Goal: Information Seeking & Learning: Learn about a topic

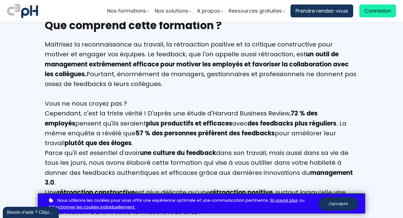
scroll to position [248, 0]
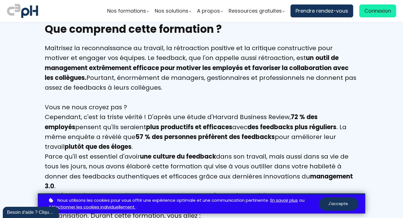
drag, startPoint x: 184, startPoint y: 143, endPoint x: 215, endPoint y: 48, distance: 100.2
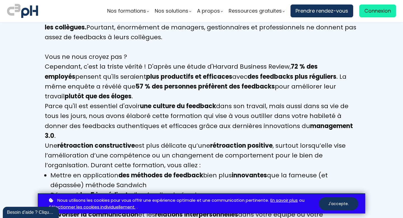
scroll to position [300, 0]
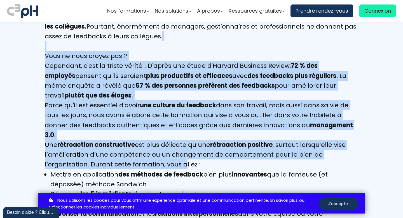
drag, startPoint x: 215, startPoint y: 48, endPoint x: 180, endPoint y: 152, distance: 109.8
click at [180, 152] on div "Maîtrisez la reconnaissance au travail, la rétroaction positive et la critique …" at bounding box center [201, 203] width 313 height 423
click at [180, 152] on div "Une rétroaction constructive est plus délicate qu’une rétroaction positive , su…" at bounding box center [201, 155] width 313 height 30
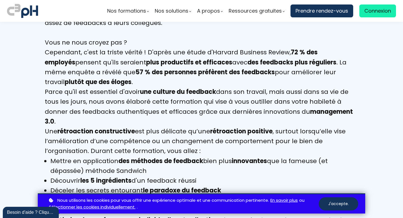
scroll to position [314, 0]
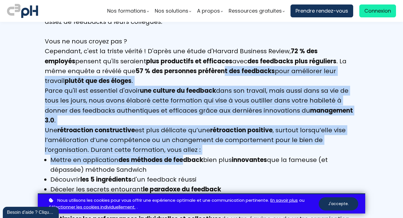
drag, startPoint x: 180, startPoint y: 152, endPoint x: 199, endPoint y: 69, distance: 85.1
click at [199, 69] on div "Maîtrisez la reconnaissance au travail, la rétroaction positive et la critique …" at bounding box center [201, 188] width 313 height 423
click at [199, 69] on b "57 % des personnes préfèrent des feedbacks" at bounding box center [204, 71] width 139 height 9
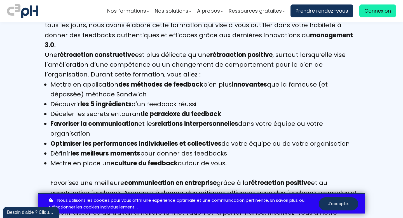
scroll to position [390, 0]
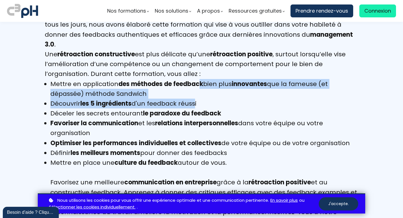
drag, startPoint x: 199, startPoint y: 69, endPoint x: 191, endPoint y: 95, distance: 26.8
click at [191, 95] on ul "Mettre en application des méthodes de feedback bien plus innovantes que la fame…" at bounding box center [201, 158] width 313 height 158
click at [191, 99] on li "Découvrir les 5 ingrédients d'un feedback réussi" at bounding box center [204, 104] width 308 height 10
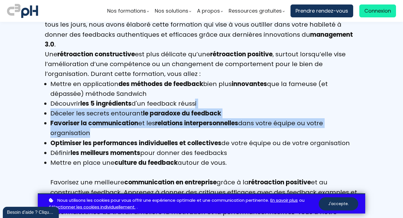
drag, startPoint x: 191, startPoint y: 95, endPoint x: 186, endPoint y: 125, distance: 30.8
click at [186, 125] on ul "Mettre en application des méthodes de feedback bien plus innovantes que la fame…" at bounding box center [201, 158] width 313 height 158
click at [186, 125] on li "Favoriser la communication et les relations interpersonnelles dans votre équipe…" at bounding box center [204, 128] width 308 height 20
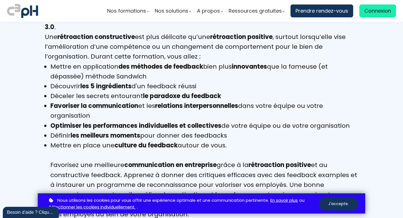
scroll to position [412, 0]
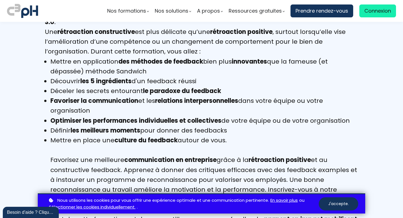
drag, startPoint x: 186, startPoint y: 125, endPoint x: 200, endPoint y: 74, distance: 52.7
click at [200, 74] on ul "Mettre en application des méthodes de feedback bien plus innovantes que la fame…" at bounding box center [201, 136] width 313 height 158
click at [200, 76] on li "Découvrir les 5 ingrédients d'un feedback réussi" at bounding box center [204, 81] width 308 height 10
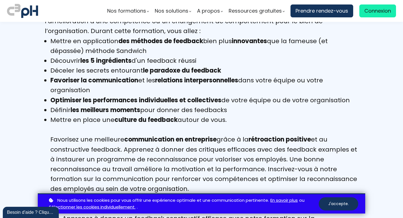
scroll to position [442, 0]
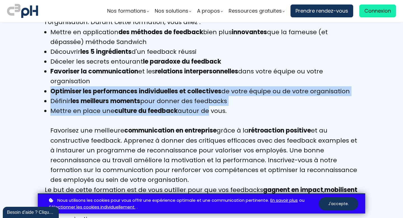
drag, startPoint x: 200, startPoint y: 74, endPoint x: 203, endPoint y: 98, distance: 24.3
click at [203, 98] on ul "Mettre en application des méthodes de feedback bien plus innovantes que la fame…" at bounding box center [201, 106] width 313 height 158
click at [203, 106] on li "Mettre en place une culture du feedback autour de vous. Favorisez une meilleure…" at bounding box center [204, 145] width 308 height 79
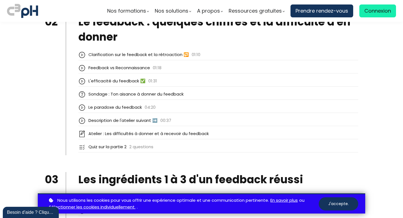
scroll to position [955, 0]
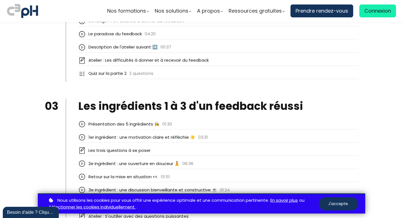
click at [180, 119] on div "Présentation des 5 ingrédients 👩‍🍳 01:30" at bounding box center [218, 124] width 280 height 10
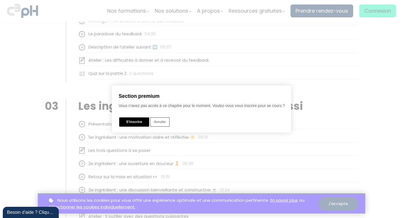
click at [173, 150] on div at bounding box center [201, 109] width 403 height 274
click at [304, 91] on div at bounding box center [201, 109] width 403 height 274
click at [159, 126] on button "Annuler" at bounding box center [159, 121] width 19 height 9
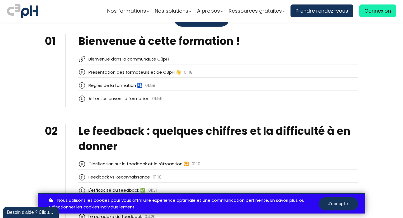
scroll to position [674, 0]
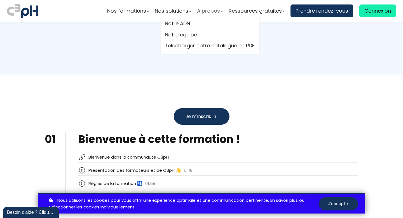
click at [208, 12] on span "A propos" at bounding box center [208, 11] width 23 height 8
click at [181, 24] on link "Notre ADN" at bounding box center [210, 23] width 90 height 8
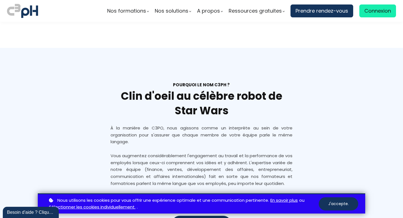
scroll to position [955, 0]
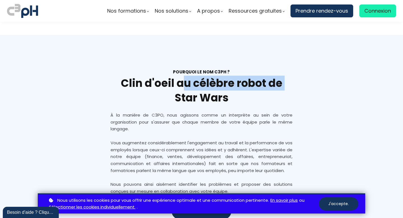
drag, startPoint x: 0, startPoint y: 0, endPoint x: 175, endPoint y: 103, distance: 203.6
click at [175, 103] on h2 "Clin d'oeil au célèbre robot de Star Wars" at bounding box center [202, 90] width 182 height 29
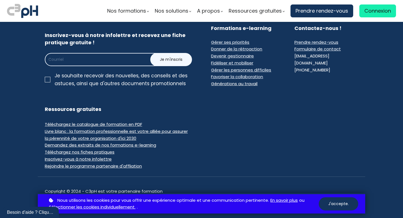
scroll to position [1372, 0]
